Goal: Check status: Check status

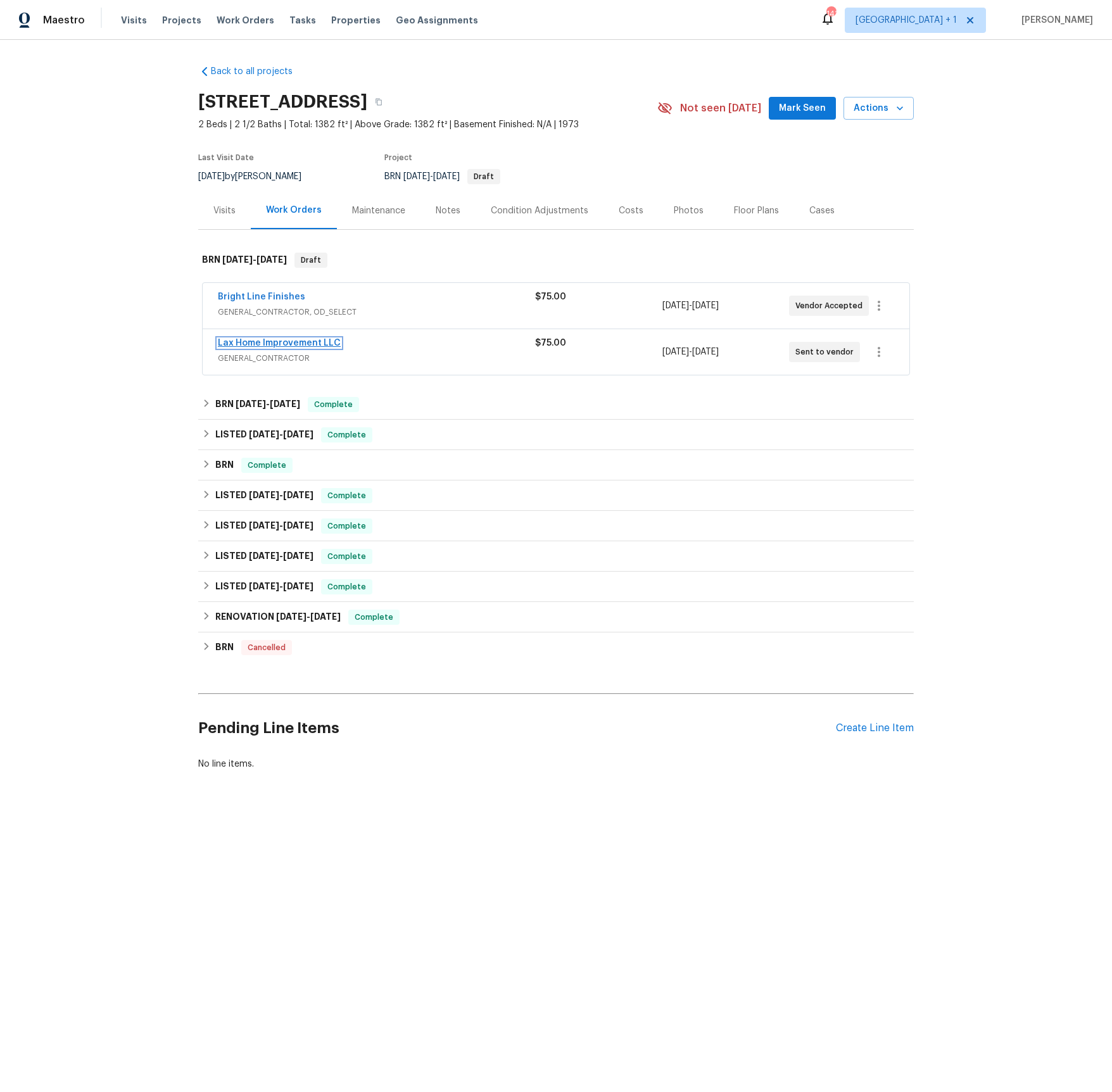
click at [264, 343] on link "Lax Home Improvement LLC" at bounding box center [279, 343] width 123 height 9
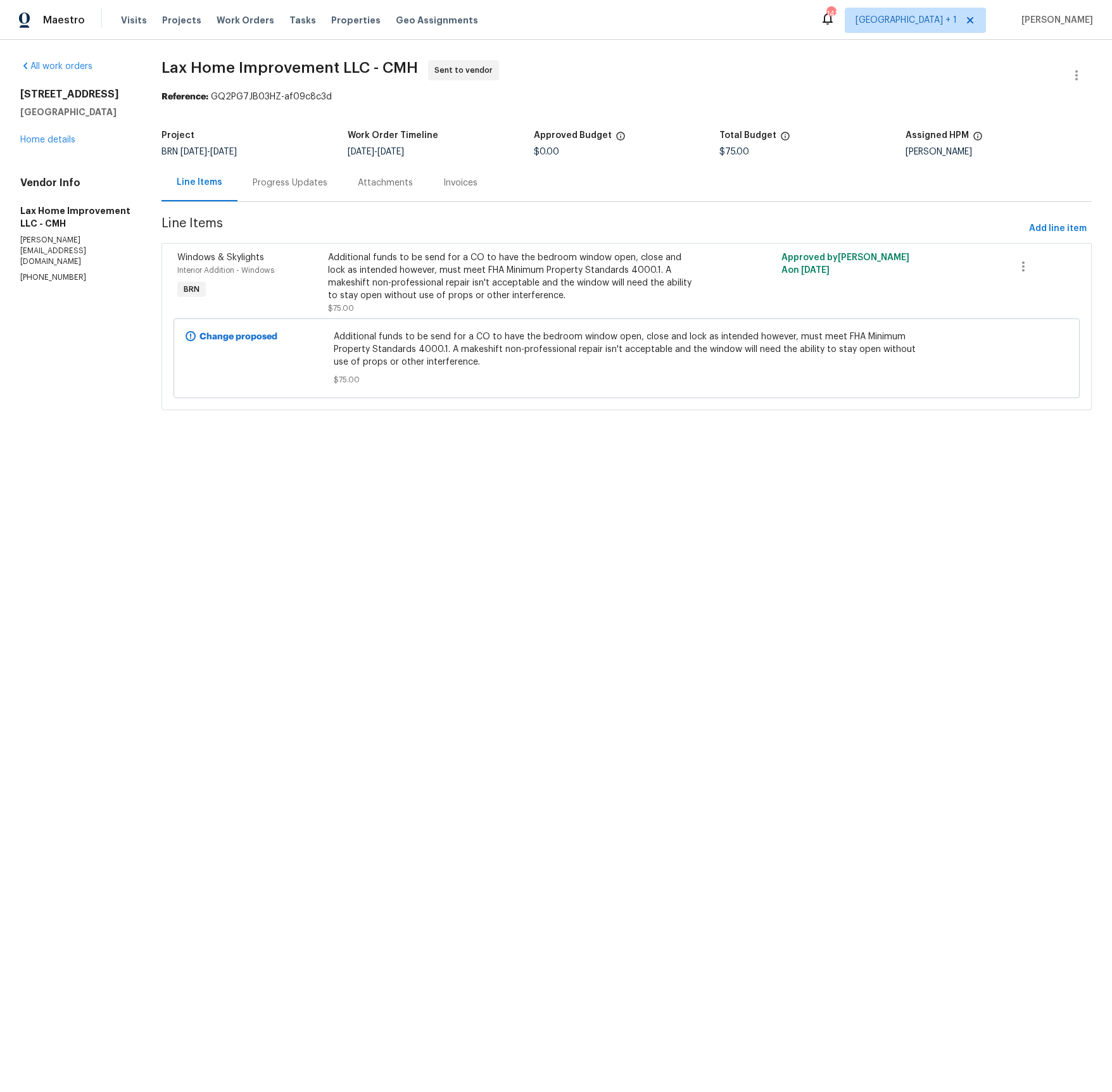
drag, startPoint x: 317, startPoint y: 183, endPoint x: 323, endPoint y: 196, distance: 14.3
click at [317, 183] on div "Progress Updates" at bounding box center [290, 183] width 75 height 12
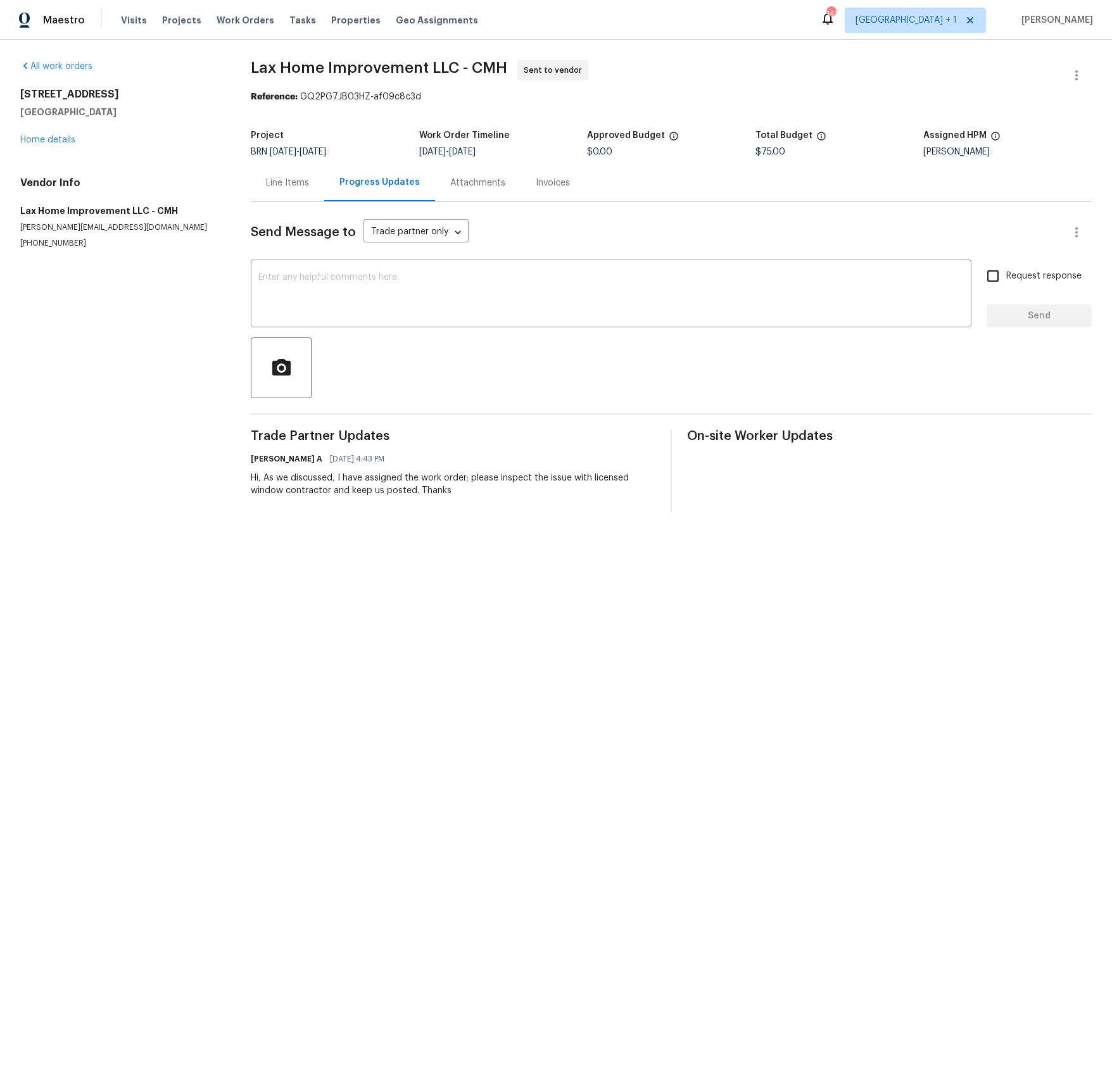
click at [58, 135] on div "5002 Smoketalk Ln # 3 Westerville, OH 43081 Home details" at bounding box center [120, 117] width 200 height 58
